Goal: Task Accomplishment & Management: Complete application form

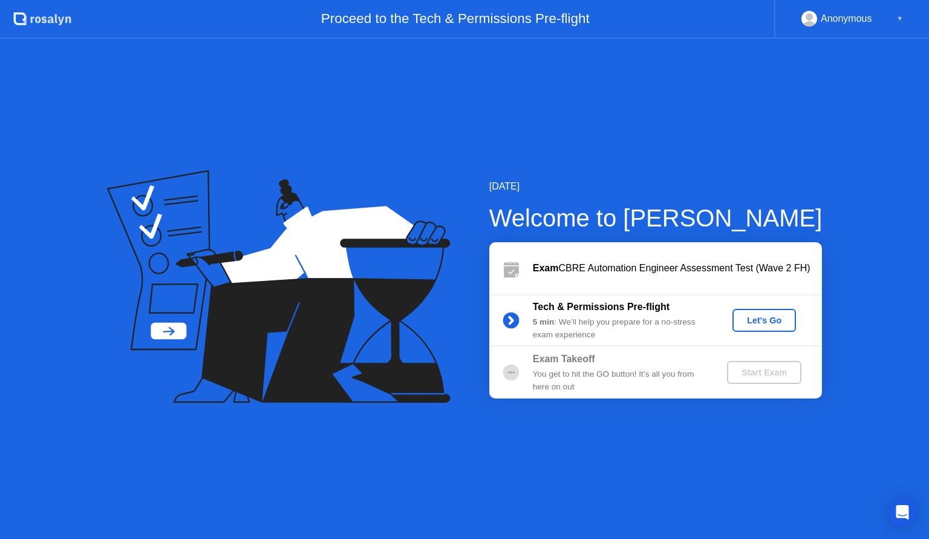
click at [749, 319] on div "Let's Go" at bounding box center [765, 320] width 54 height 10
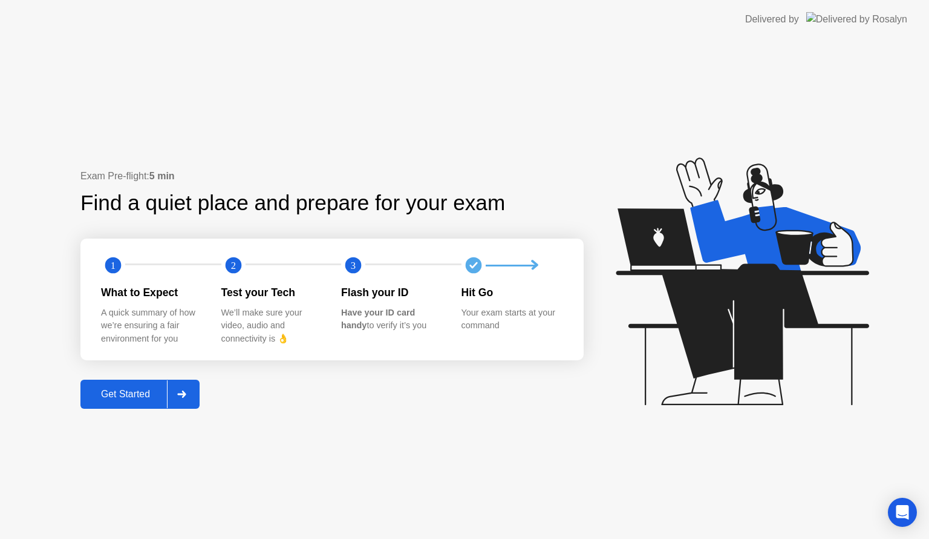
click at [151, 395] on div "Get Started" at bounding box center [125, 393] width 83 height 11
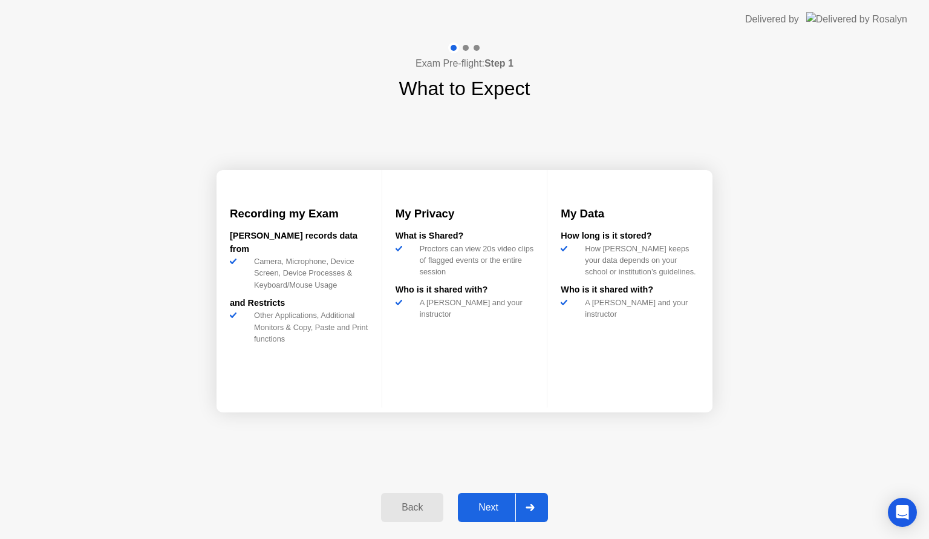
click at [479, 506] on div "Next" at bounding box center [489, 507] width 54 height 11
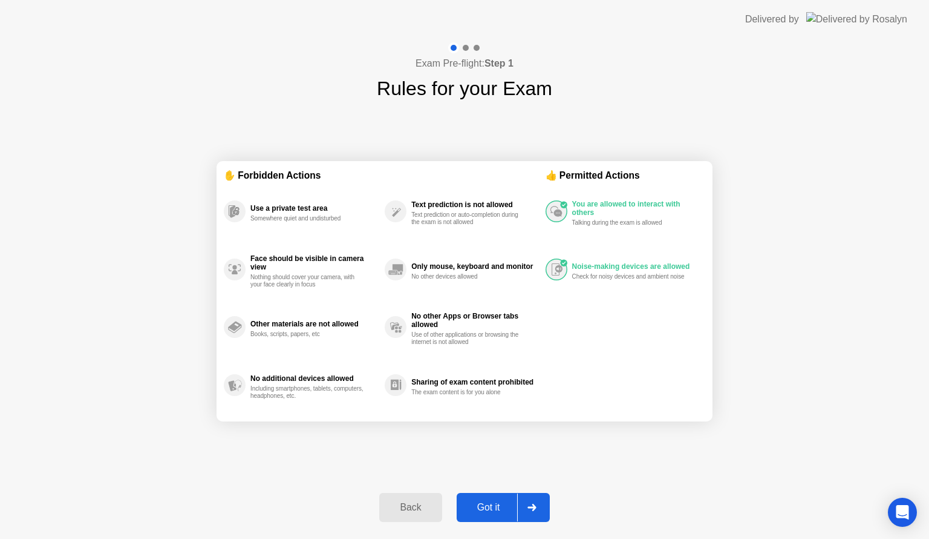
click at [496, 502] on div "Got it" at bounding box center [488, 507] width 57 height 11
select select "**********"
select select "*******"
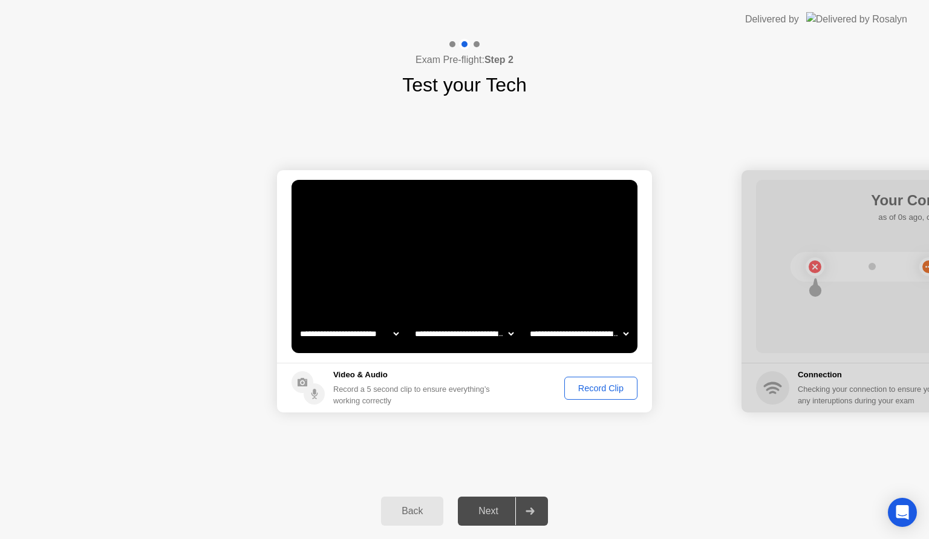
click at [591, 384] on div "Record Clip" at bounding box center [601, 388] width 65 height 10
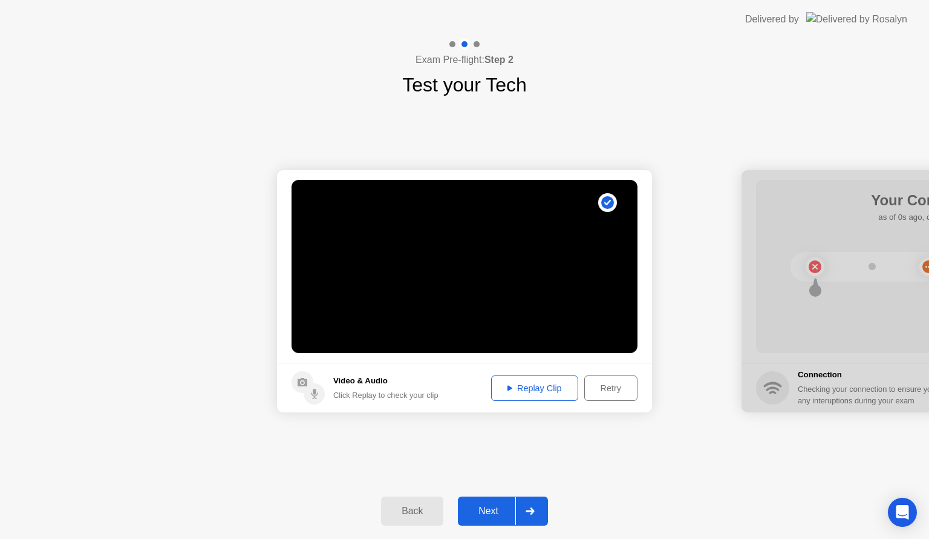
click at [552, 393] on div "Replay Clip" at bounding box center [535, 388] width 79 height 10
click at [472, 512] on div "Next" at bounding box center [489, 510] width 54 height 11
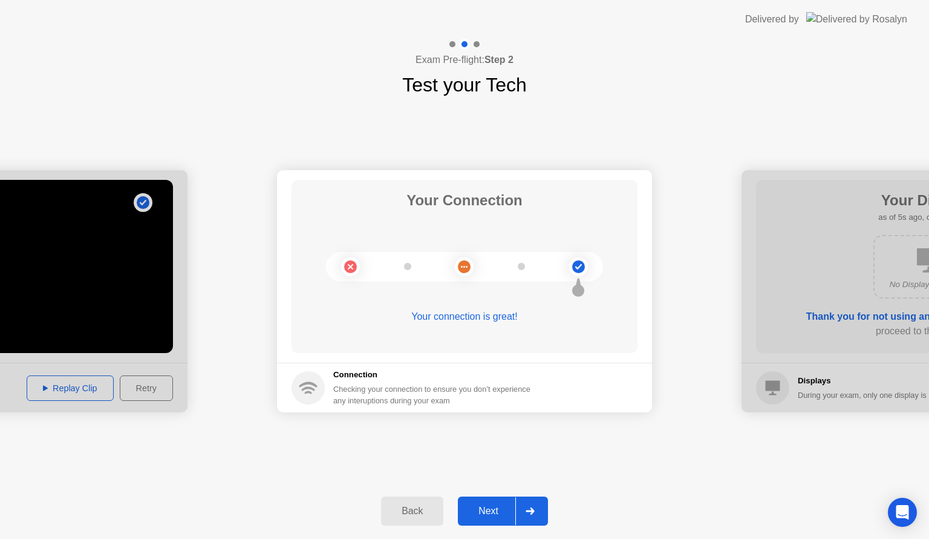
click at [479, 518] on button "Next" at bounding box center [503, 510] width 90 height 29
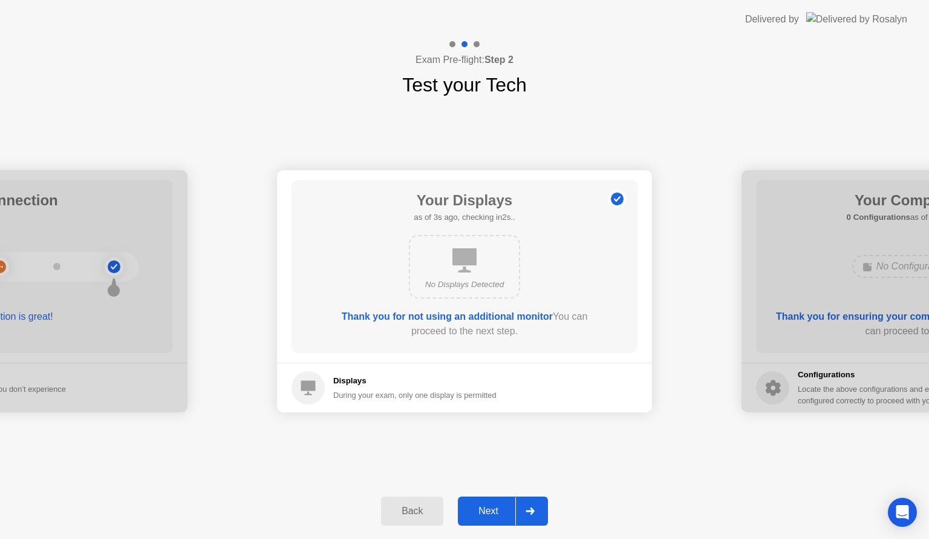
click at [494, 513] on div "Next" at bounding box center [489, 510] width 54 height 11
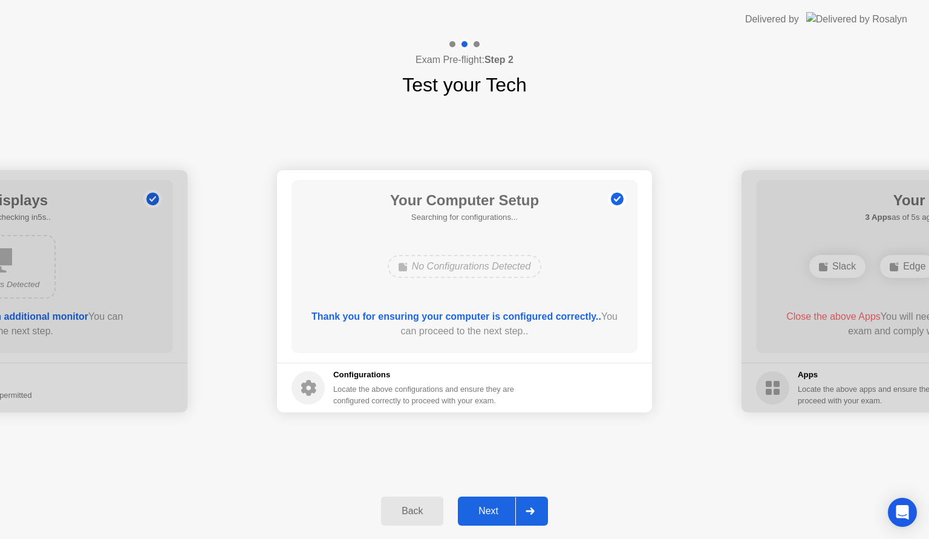
click at [489, 508] on div "Next" at bounding box center [489, 510] width 54 height 11
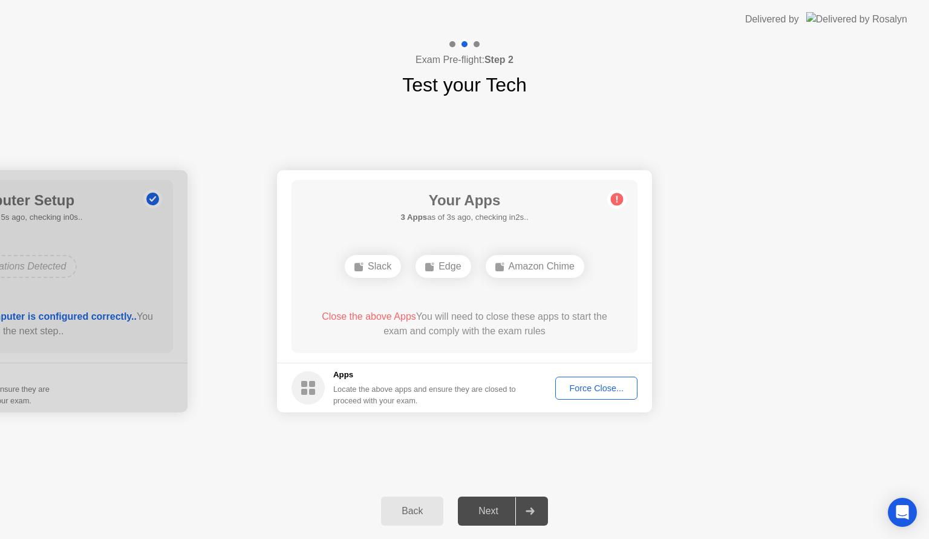
click at [552, 457] on div "**********" at bounding box center [464, 291] width 929 height 384
click at [505, 316] on div "Close the above Apps You will need to close these apps to start the exam and co…" at bounding box center [465, 323] width 312 height 29
click at [579, 387] on div "Force Close..." at bounding box center [597, 388] width 74 height 10
click at [464, 266] on div "Edge" at bounding box center [464, 266] width 55 height 23
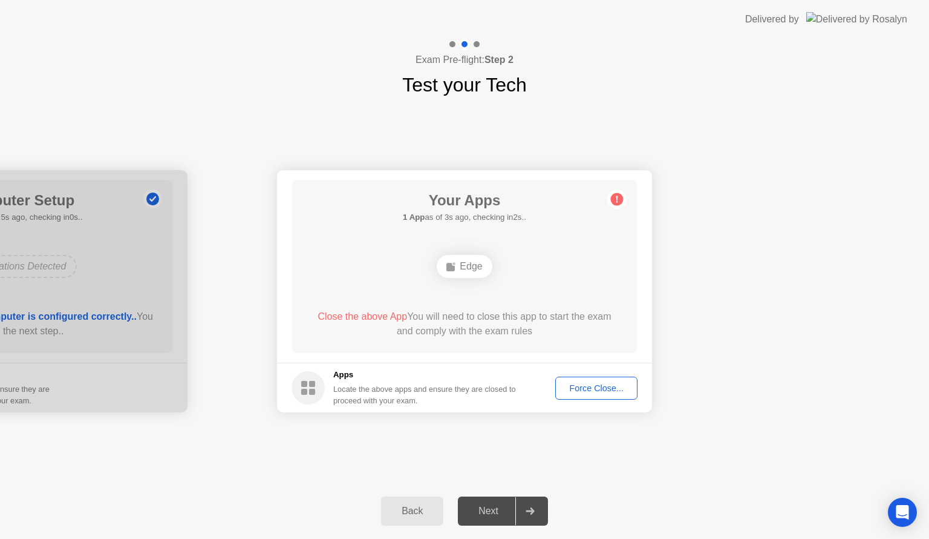
click at [577, 397] on button "Force Close..." at bounding box center [596, 387] width 82 height 23
click at [462, 266] on div "Edge" at bounding box center [464, 266] width 55 height 23
click at [749, 467] on div "**********" at bounding box center [464, 291] width 929 height 384
click at [493, 511] on div "Next" at bounding box center [489, 510] width 54 height 11
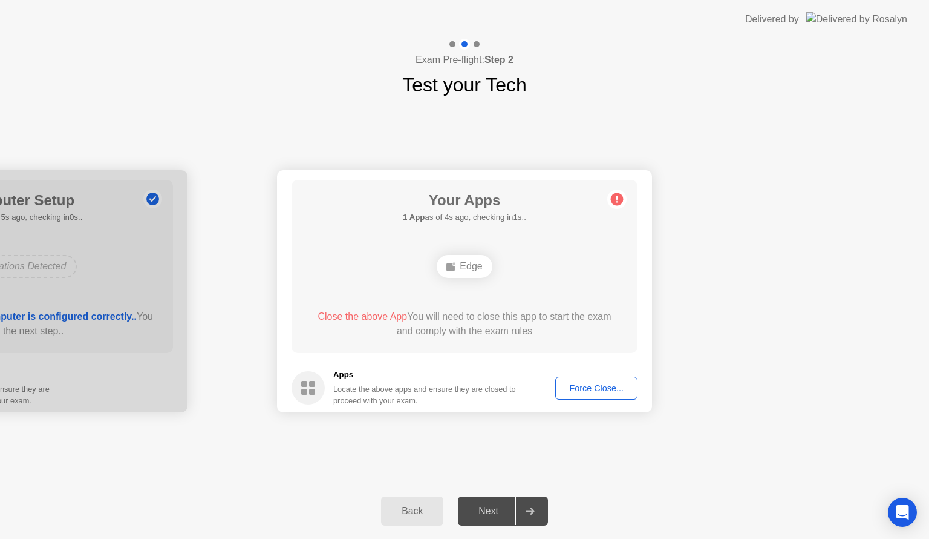
click at [680, 13] on header "Delivered by" at bounding box center [464, 19] width 929 height 39
click at [469, 268] on div "Edge" at bounding box center [464, 266] width 55 height 23
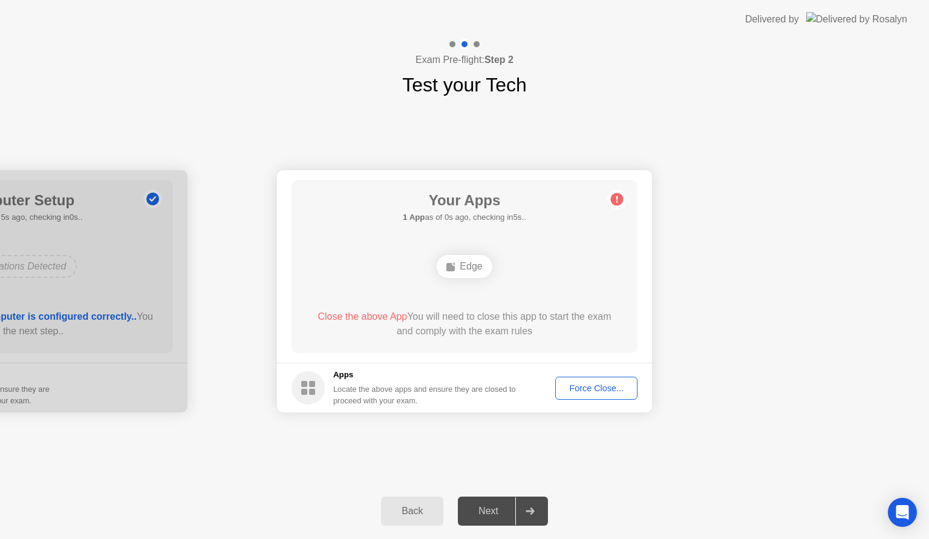
click at [395, 506] on div "Back" at bounding box center [412, 510] width 55 height 11
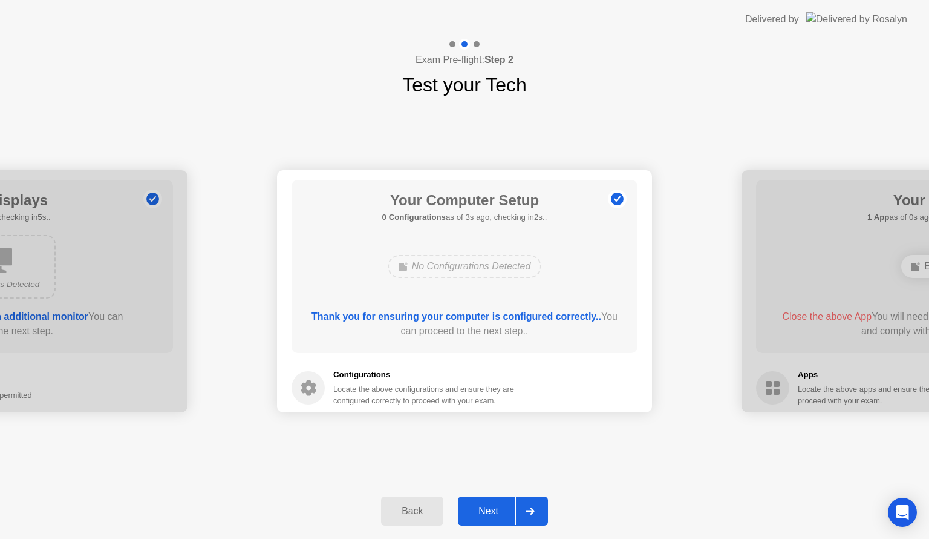
click at [543, 513] on div at bounding box center [530, 511] width 29 height 28
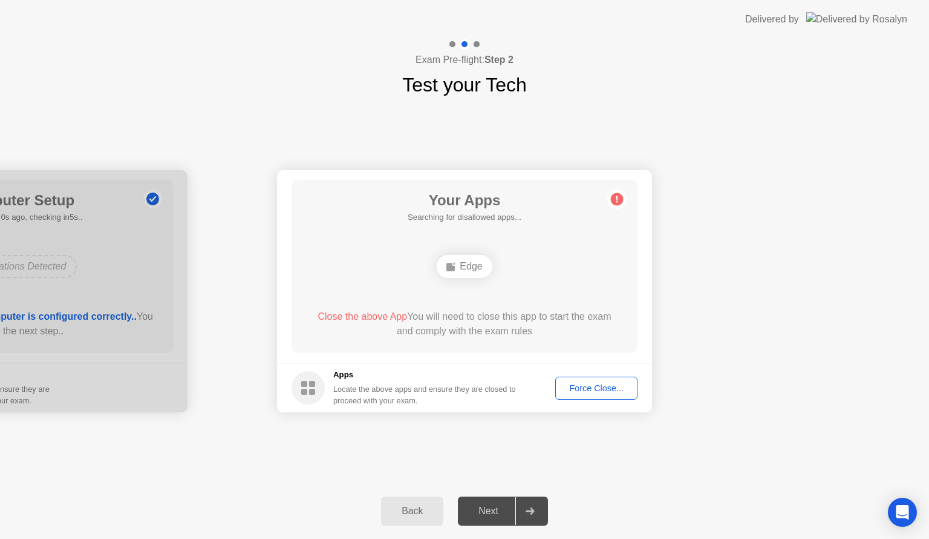
click at [611, 388] on div "Force Close..." at bounding box center [597, 388] width 74 height 10
click at [304, 402] on circle at bounding box center [308, 387] width 33 height 33
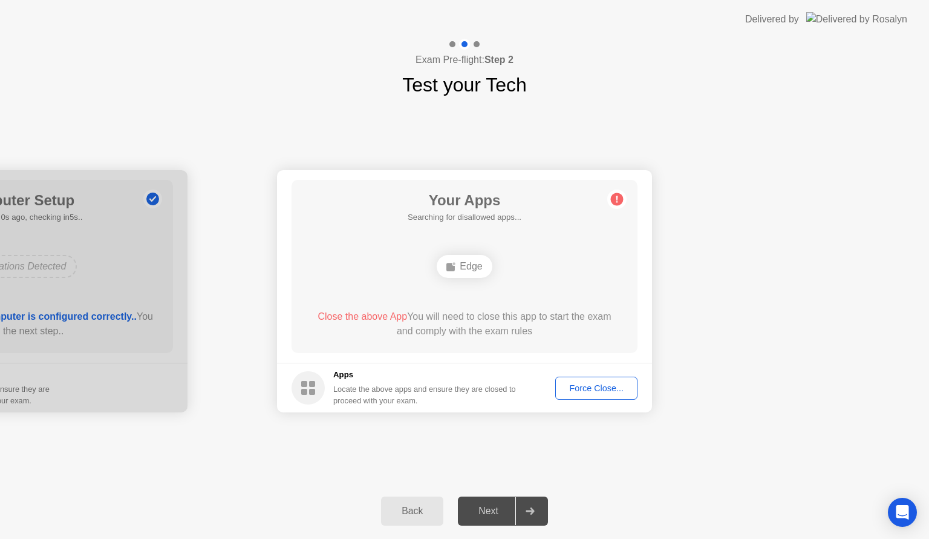
click at [304, 402] on circle at bounding box center [308, 387] width 33 height 33
click at [903, 506] on icon "Open Intercom Messenger" at bounding box center [903, 512] width 14 height 16
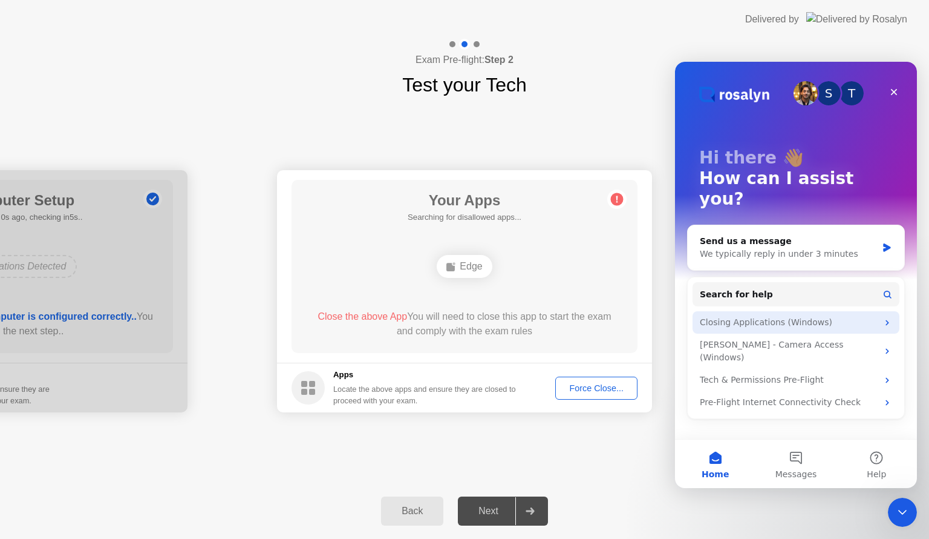
click at [808, 316] on div "Closing Applications (Windows)" at bounding box center [789, 322] width 178 height 13
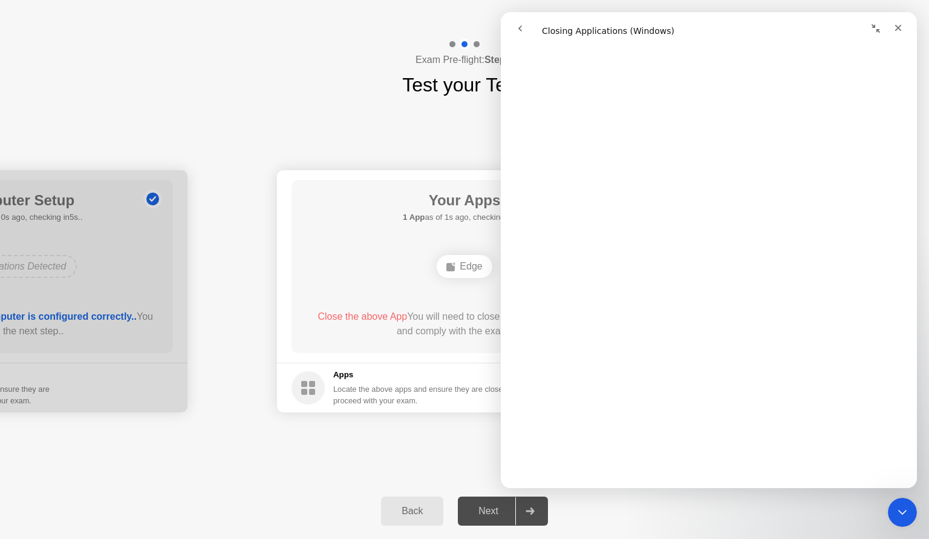
scroll to position [581, 0]
click at [692, 520] on div "Back Next" at bounding box center [464, 511] width 929 height 56
click at [404, 136] on div "**********" at bounding box center [464, 291] width 929 height 384
click at [898, 27] on icon "Close" at bounding box center [899, 28] width 7 height 7
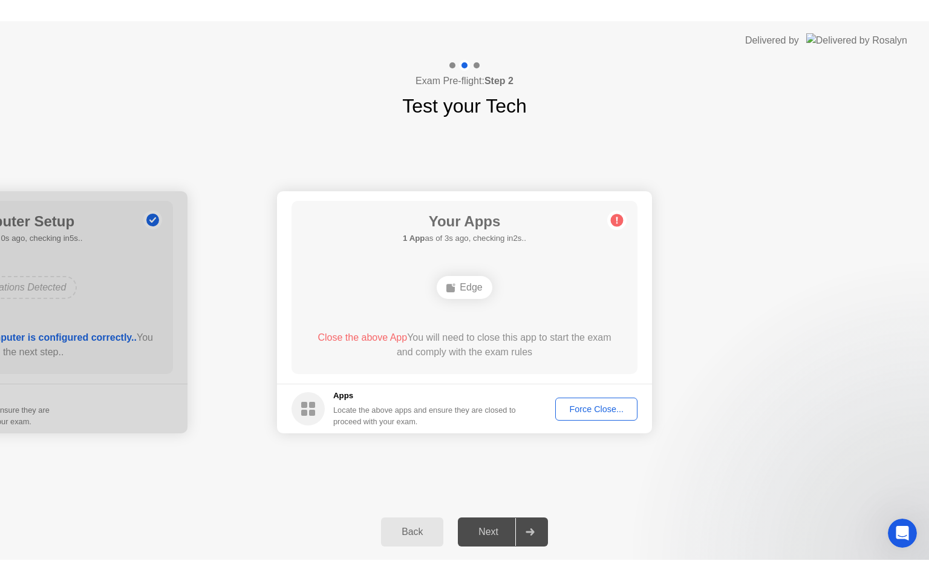
scroll to position [0, 0]
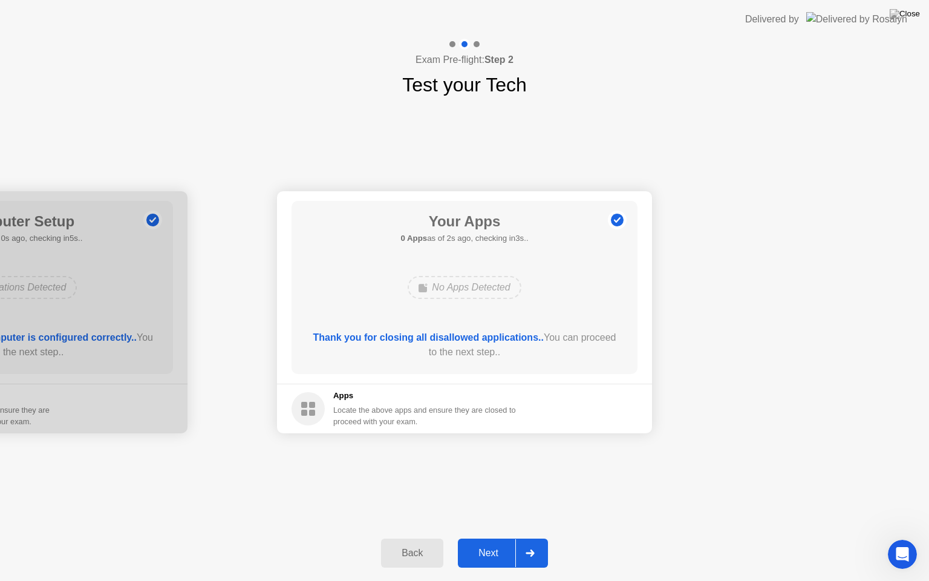
click at [496, 538] on div "Next" at bounding box center [489, 553] width 54 height 11
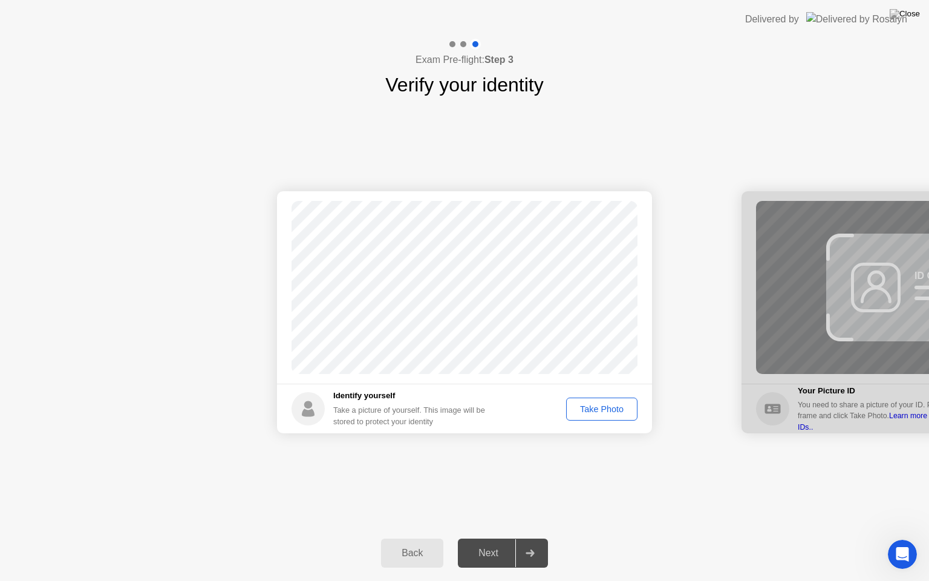
click at [578, 416] on button "Take Photo" at bounding box center [601, 409] width 71 height 23
click at [500, 538] on div "Next" at bounding box center [489, 553] width 54 height 11
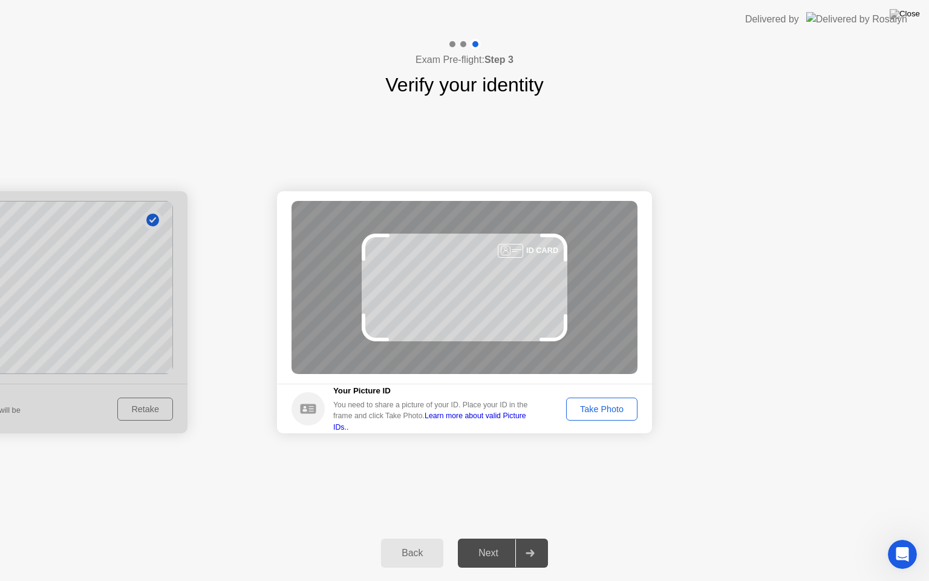
click at [612, 409] on div "Take Photo" at bounding box center [602, 409] width 63 height 10
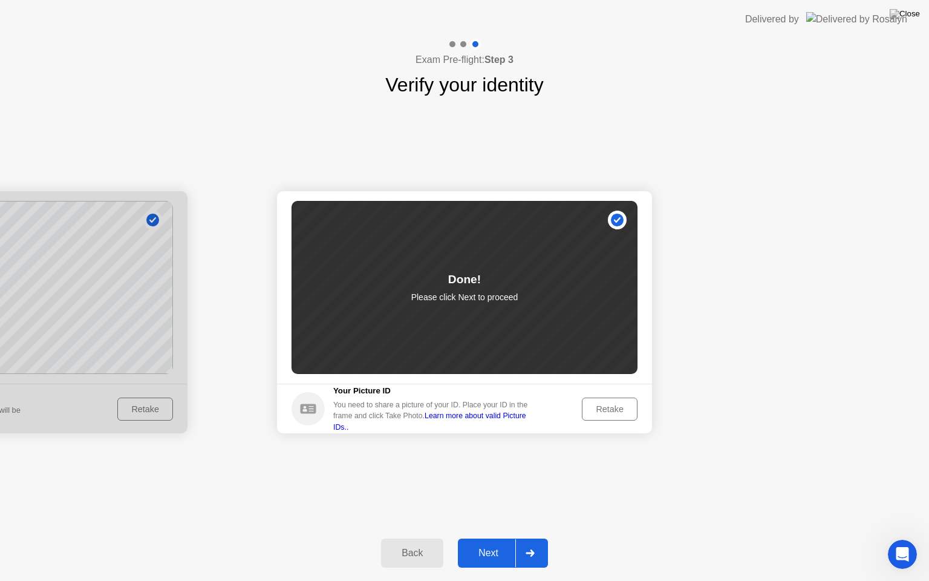
click at [545, 538] on button "Next" at bounding box center [503, 553] width 90 height 29
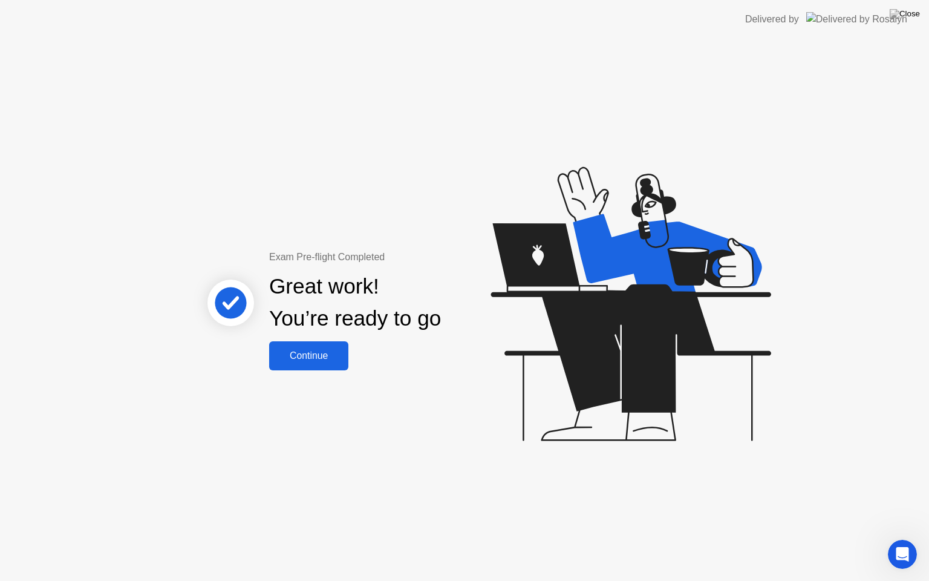
click at [334, 361] on div "Continue" at bounding box center [309, 355] width 72 height 11
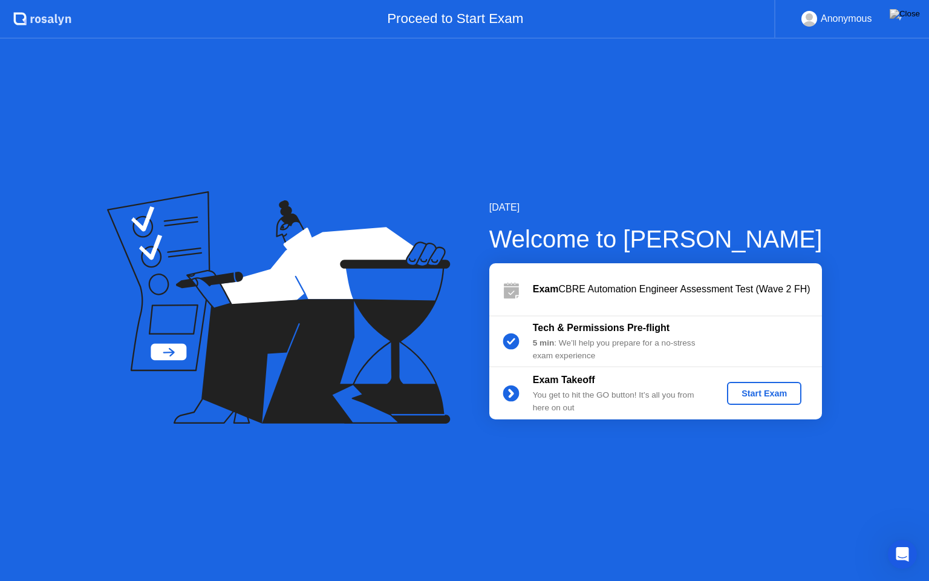
click at [741, 393] on div "Start Exam" at bounding box center [764, 393] width 65 height 10
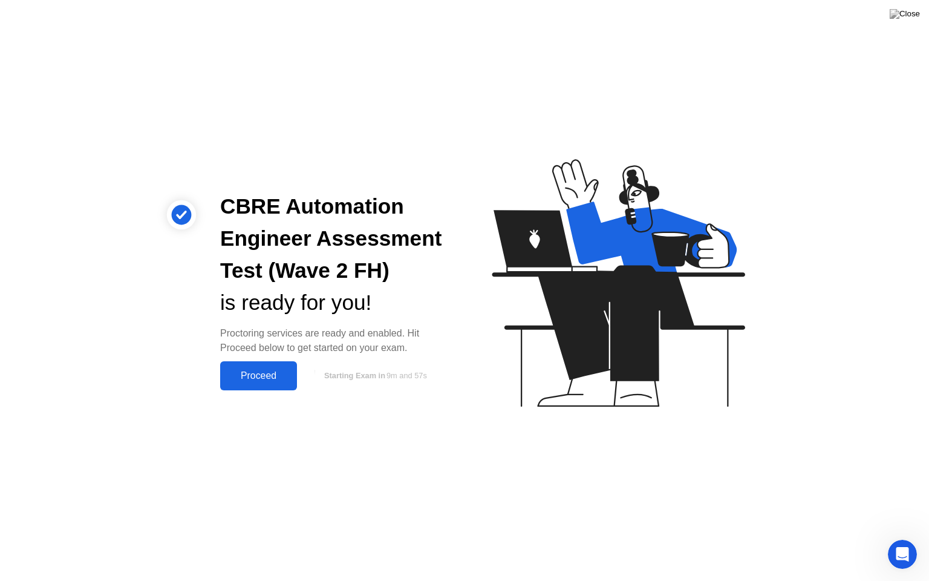
click at [284, 381] on div "Proceed" at bounding box center [259, 375] width 70 height 11
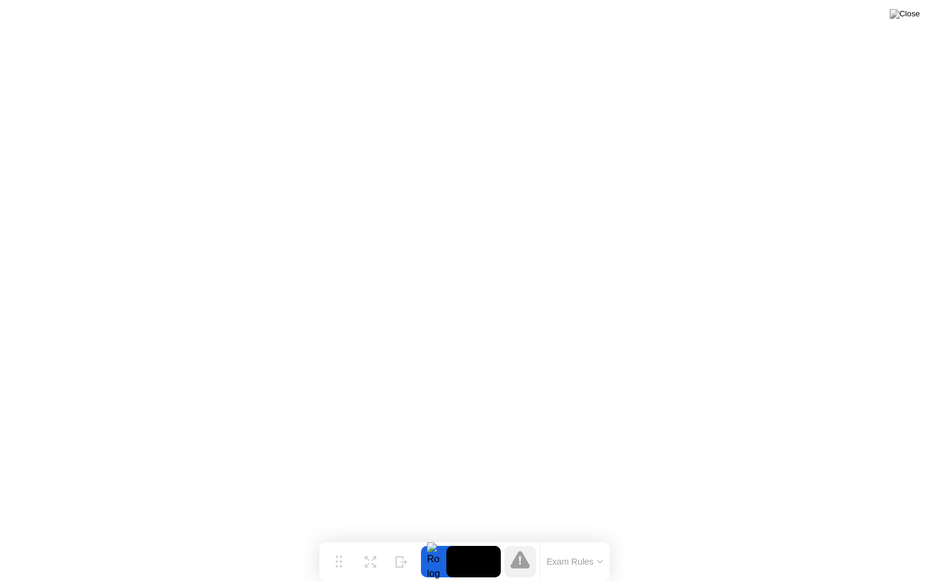
click at [592, 538] on button "Exam Rules" at bounding box center [575, 561] width 64 height 11
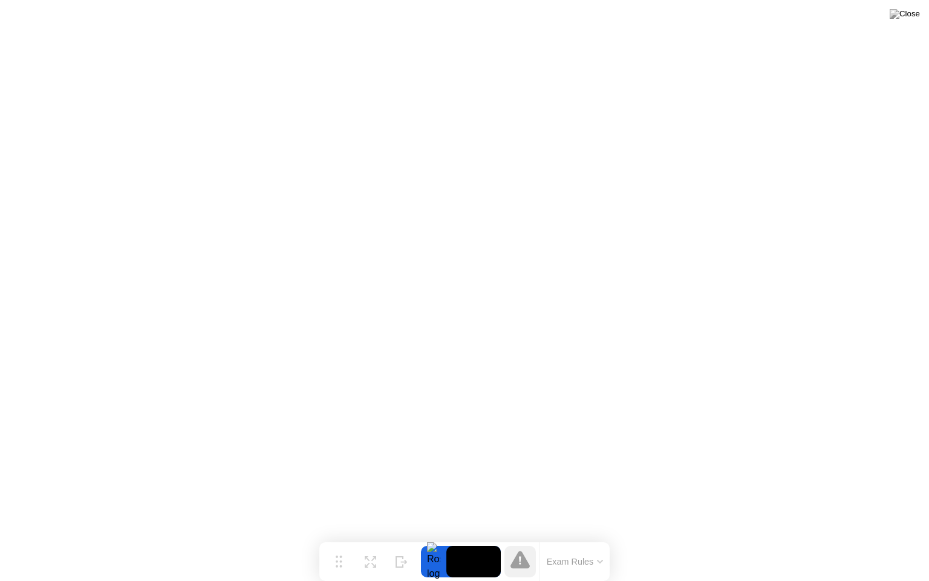
click at [511, 538] on icon at bounding box center [520, 559] width 19 height 19
click at [522, 538] on icon at bounding box center [520, 560] width 19 height 18
click at [431, 538] on div at bounding box center [433, 561] width 25 height 31
click at [917, 19] on img at bounding box center [905, 14] width 30 height 10
